Goal: Task Accomplishment & Management: Manage account settings

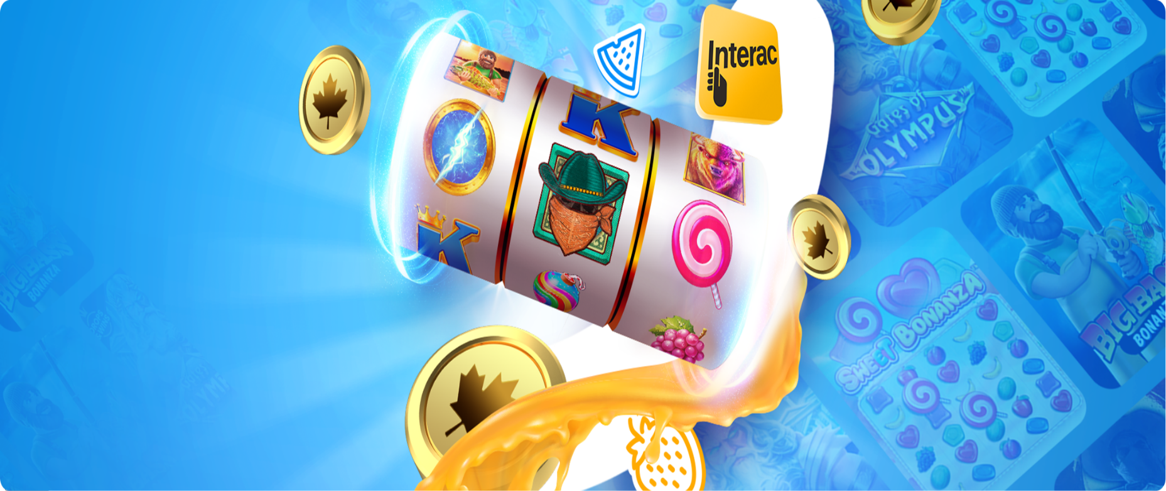
type input "**********"
click at [76, 96] on div "Join Now Log in Casino Live Casino Promotions" at bounding box center [583, 67] width 1156 height 57
click at [38, 253] on button "Log In" at bounding box center [21, 259] width 33 height 13
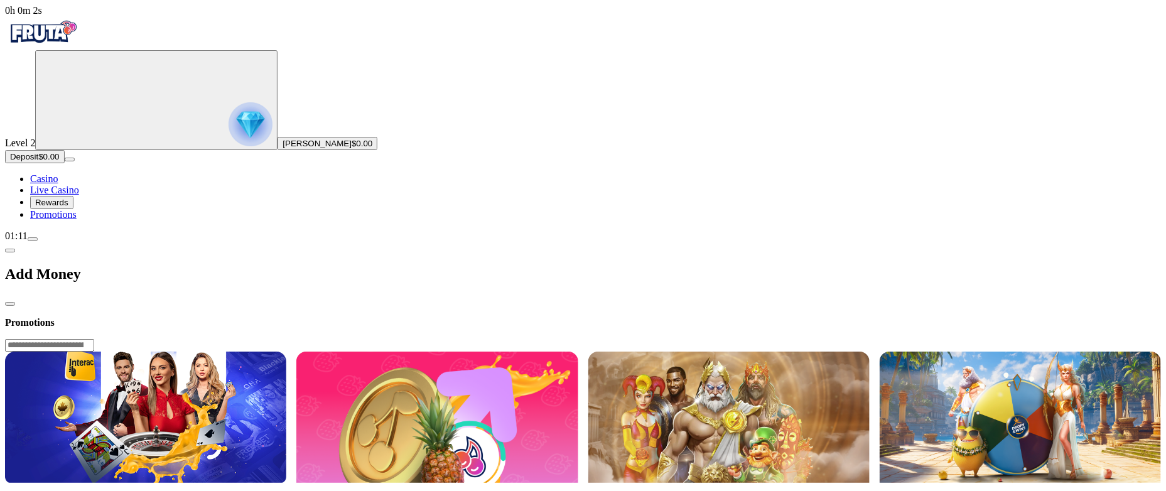
click at [229, 133] on img "Primary" at bounding box center [251, 124] width 44 height 44
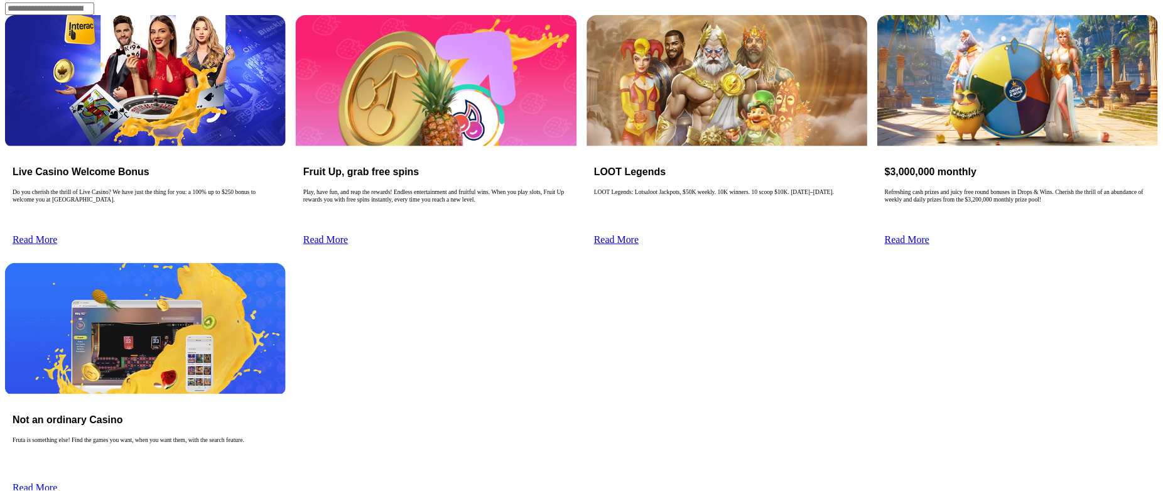
scroll to position [515, 0]
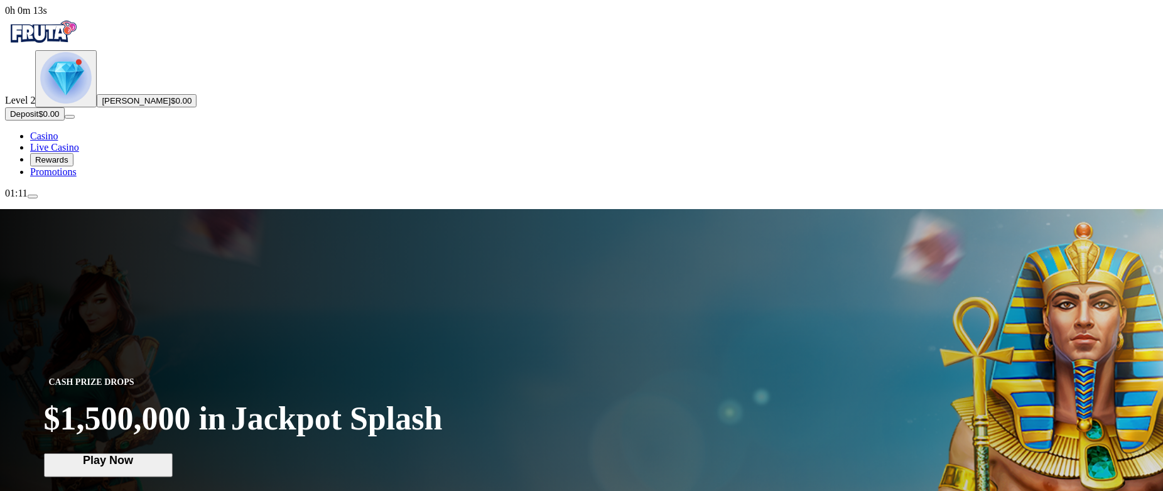
click at [71, 104] on img "Primary" at bounding box center [66, 78] width 52 height 52
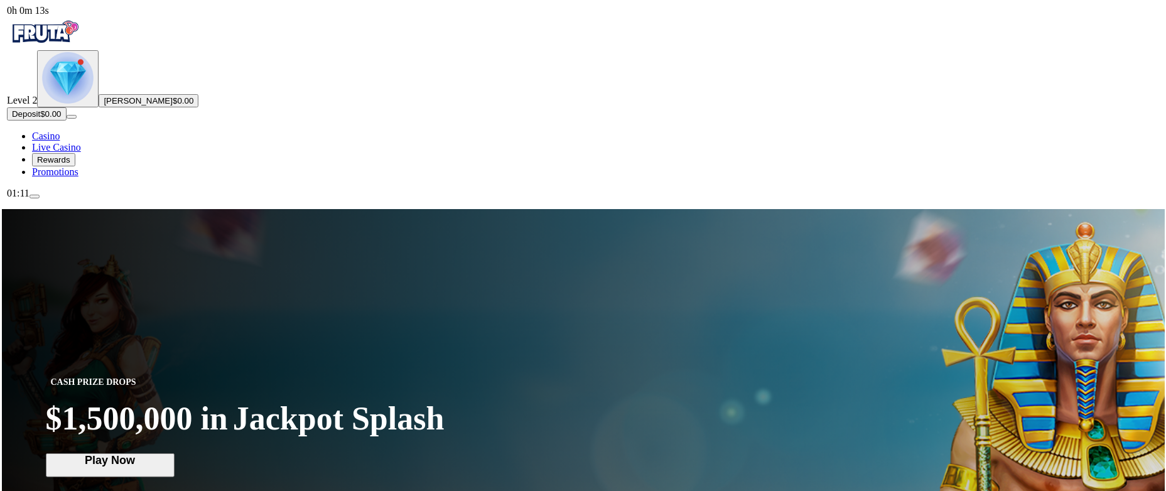
scroll to position [675, 0]
